Goal: Find contact information: Obtain details needed to contact an individual or organization

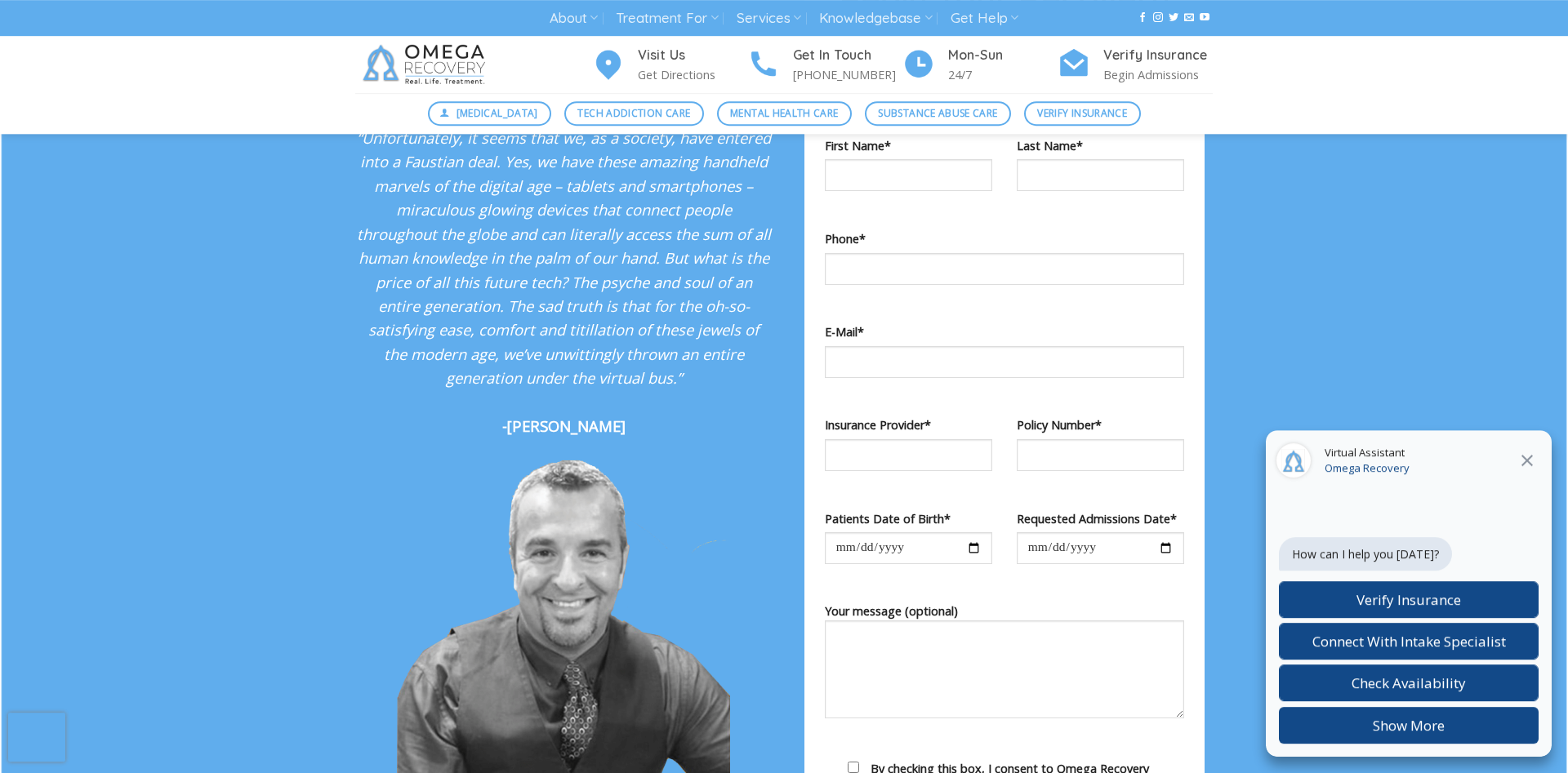
scroll to position [1666, 0]
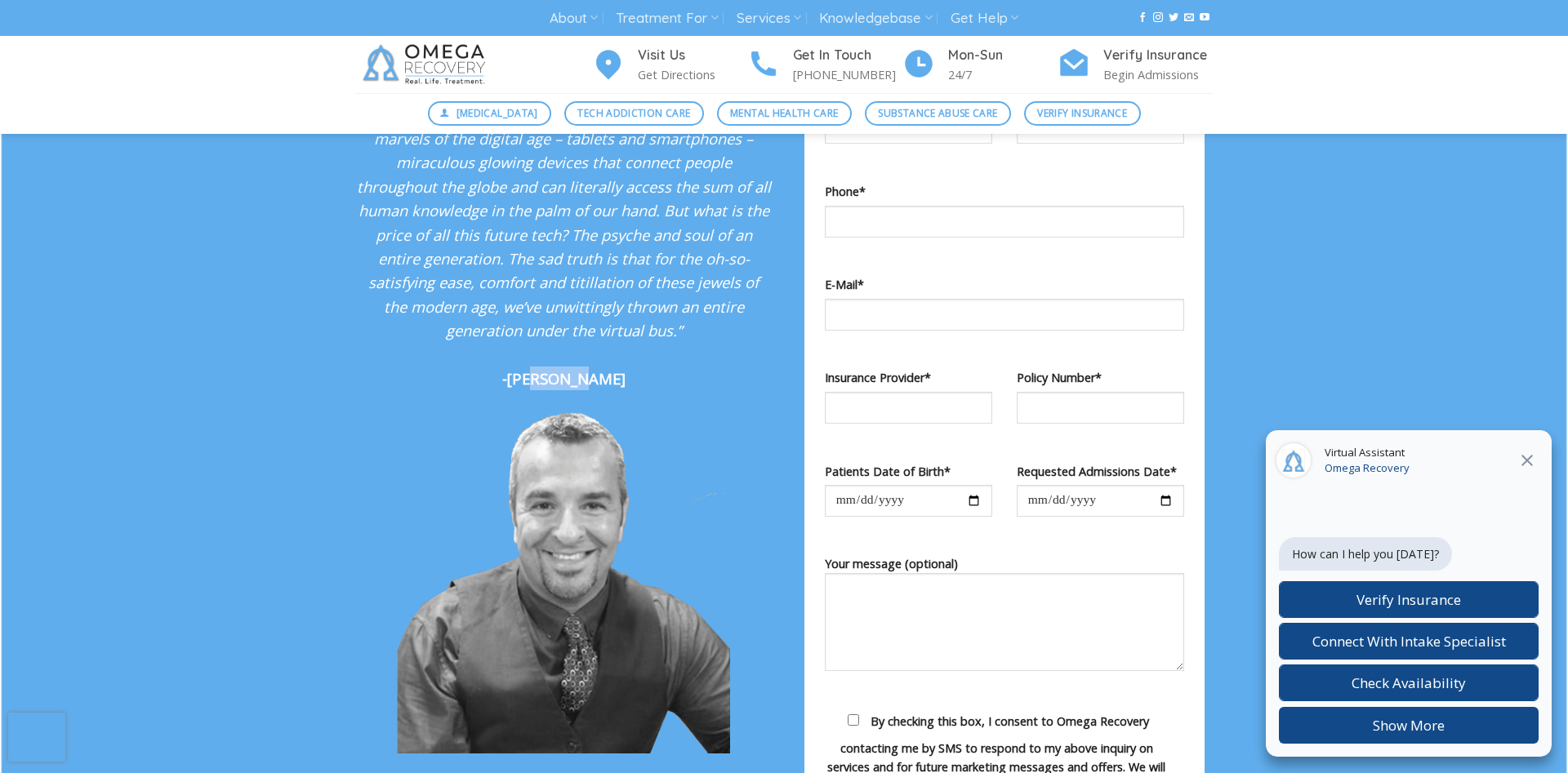
drag, startPoint x: 542, startPoint y: 401, endPoint x: 593, endPoint y: 399, distance: 51.0
click at [593, 388] on strong "-Dr. Kardaras" at bounding box center [563, 378] width 123 height 21
click at [631, 391] on p "“Unfortunately, it seems that we, as a society, have entered into a Faustian de…" at bounding box center [563, 234] width 416 height 313
drag, startPoint x: 620, startPoint y: 396, endPoint x: 519, endPoint y: 399, distance: 101.0
click at [519, 391] on p "“Unfortunately, it seems that we, as a society, have entered into a Faustian de…" at bounding box center [563, 234] width 416 height 313
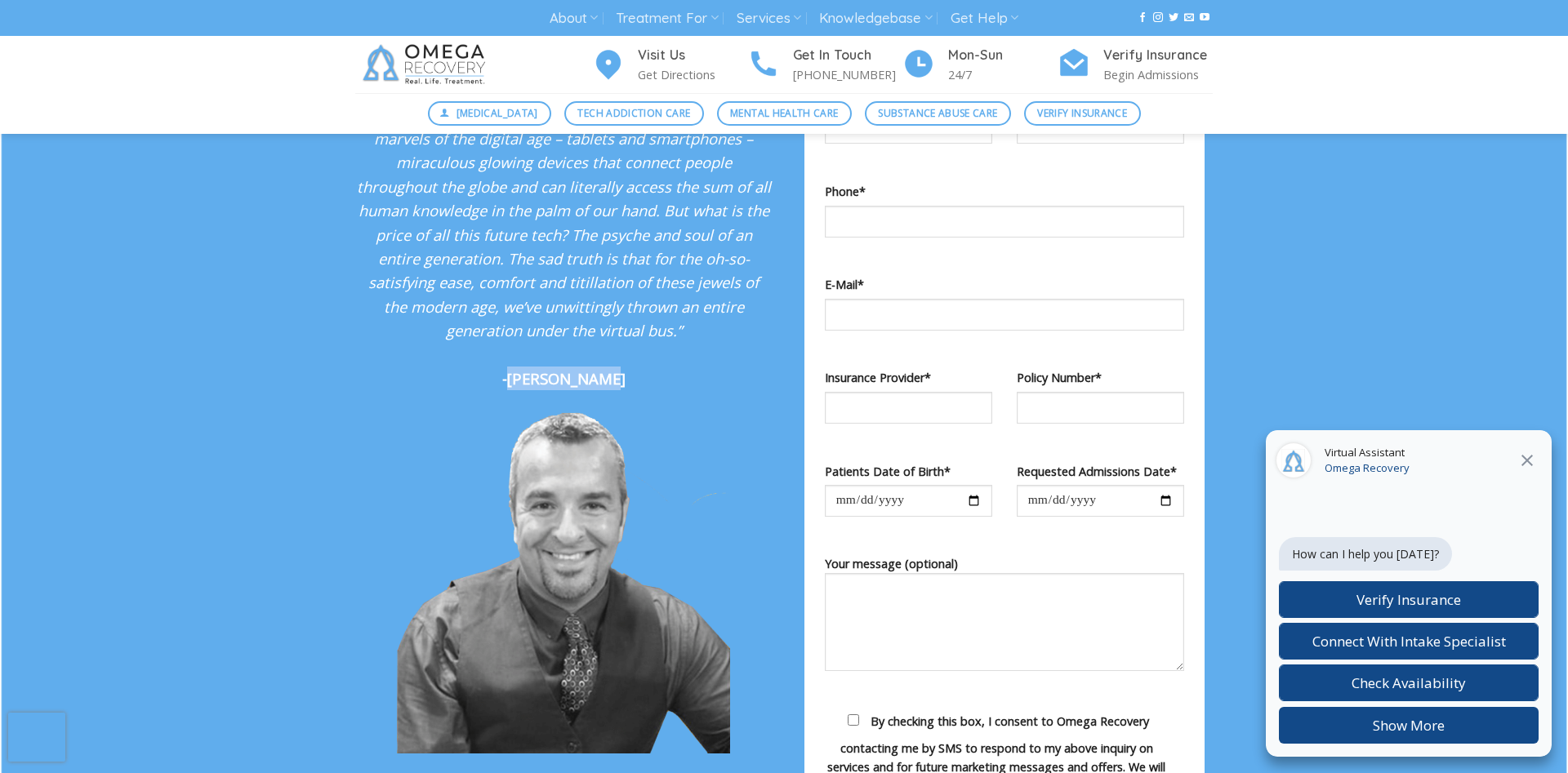
copy strong "Dr. Kardaras"
click at [650, 65] on h4 "Visit Us" at bounding box center [692, 56] width 109 height 22
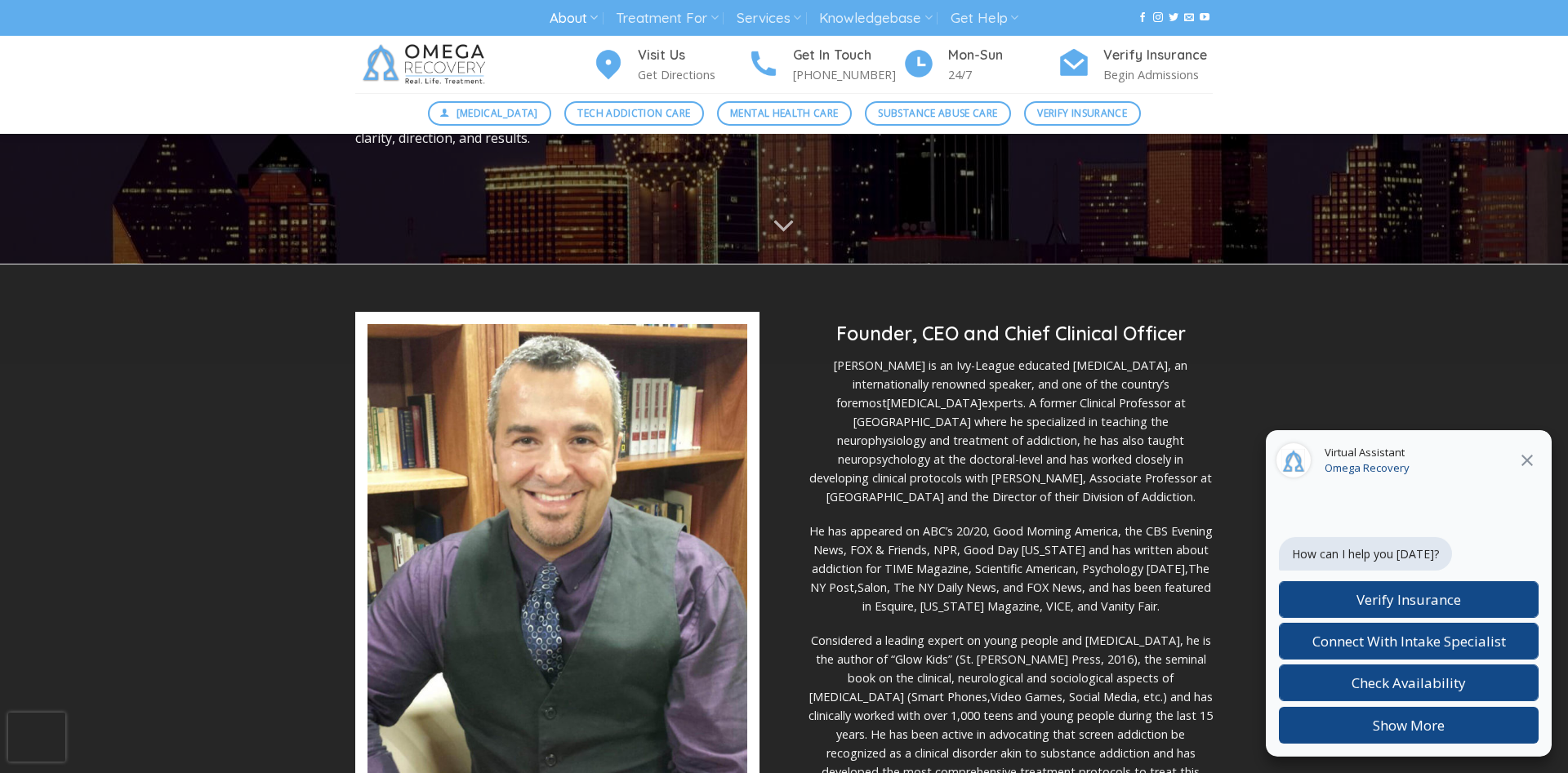
scroll to position [333, 0]
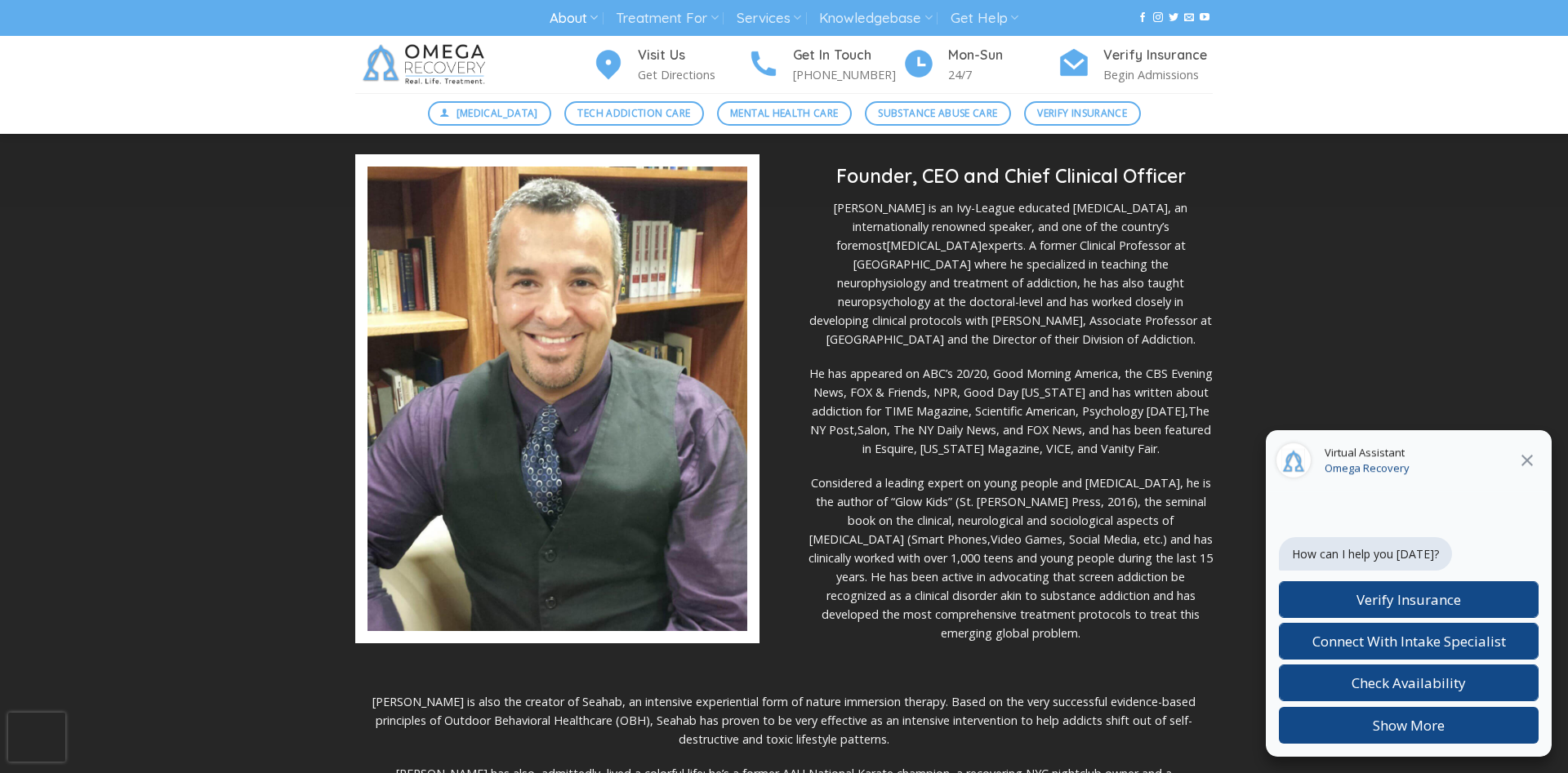
scroll to position [333, 0]
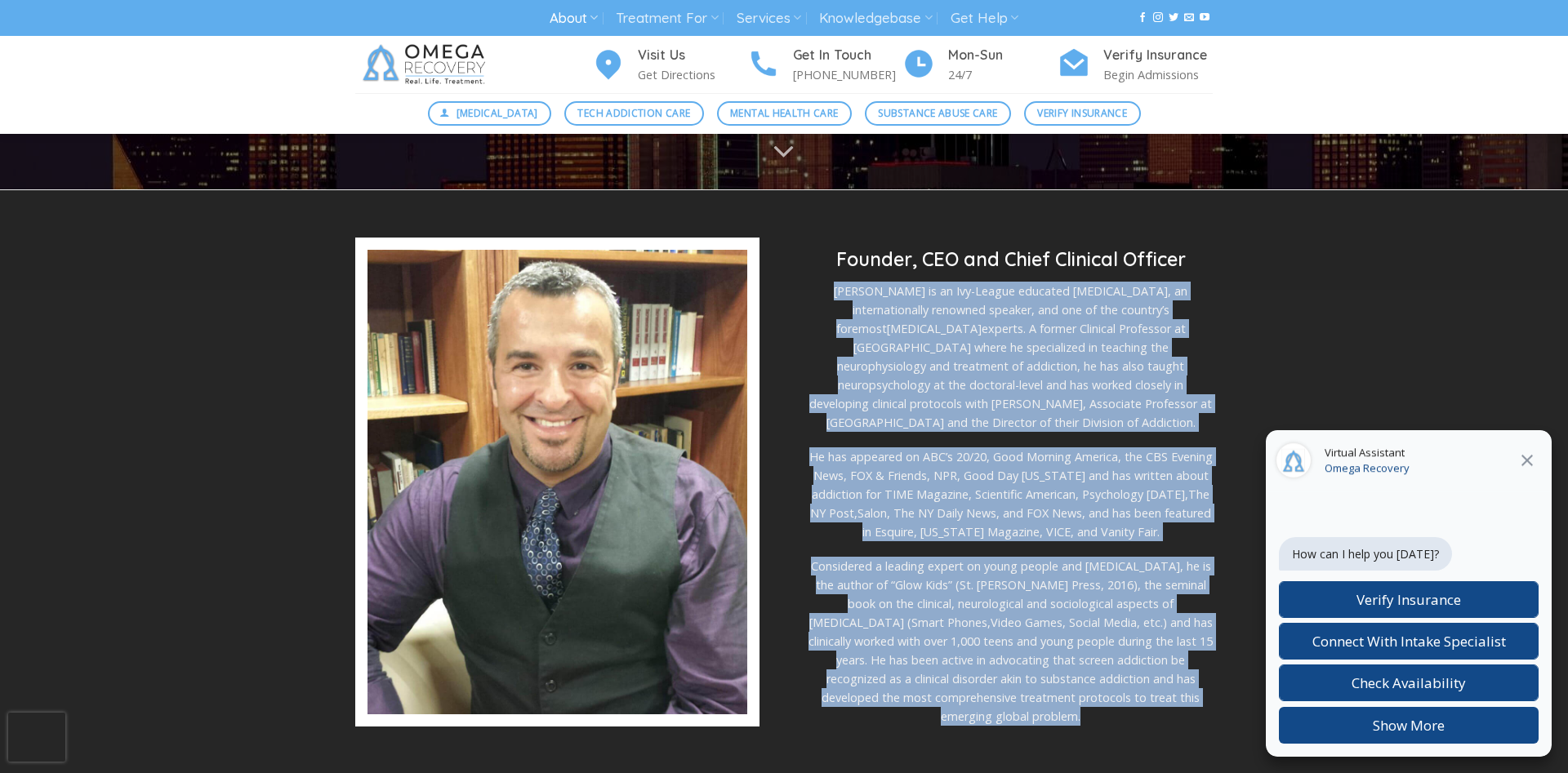
drag, startPoint x: 821, startPoint y: 241, endPoint x: 1129, endPoint y: 671, distance: 528.9
click at [1129, 671] on div "Founder, CEO and Chief Clinical Officer Dr. Kardaras is an Ivy-League educated …" at bounding box center [1010, 487] width 405 height 478
copy div "Dr. Kardaras is an Ivy-League educated psychologist, an internationally renowne…"
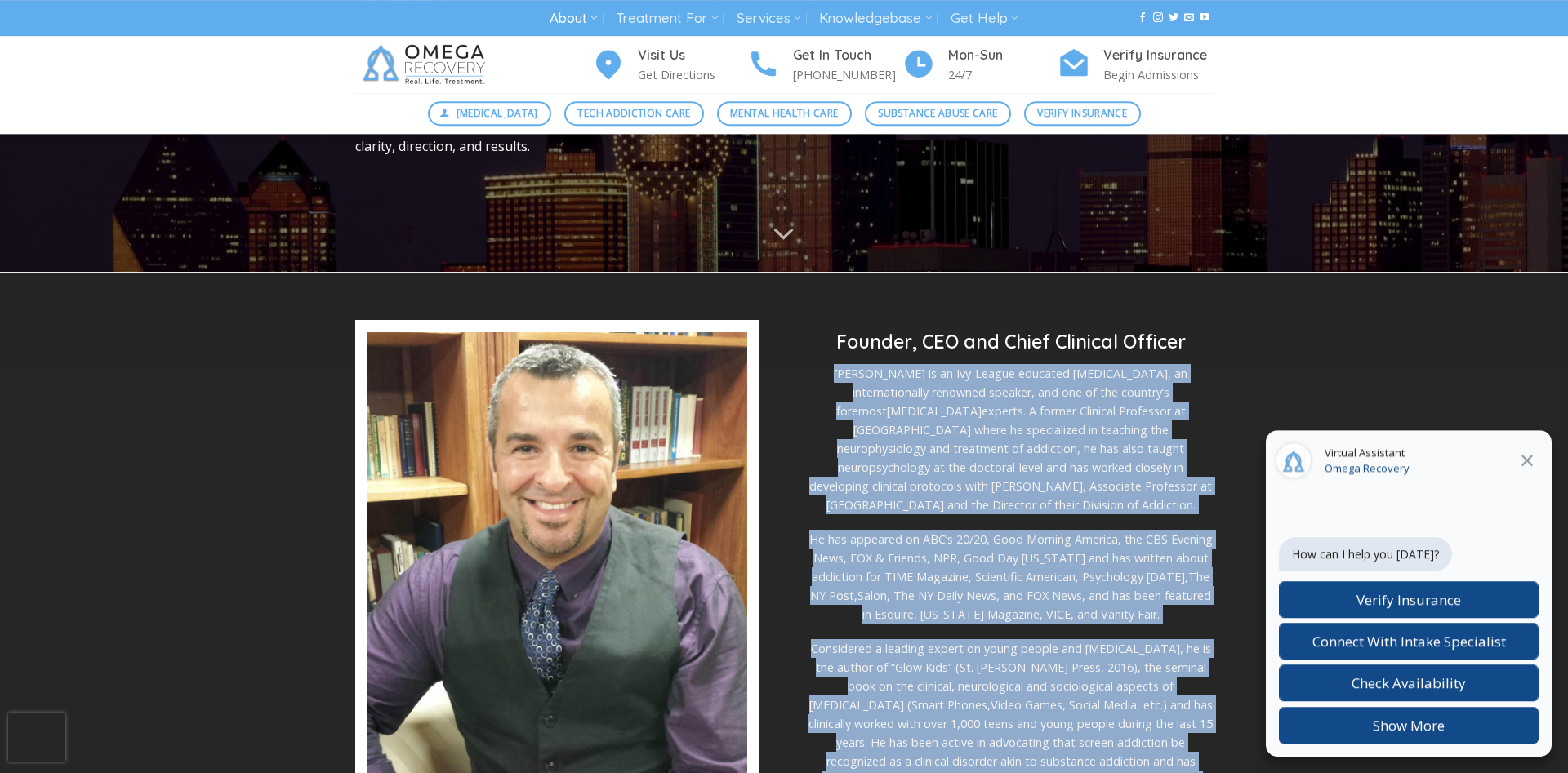
scroll to position [250, 0]
